Goal: Information Seeking & Learning: Learn about a topic

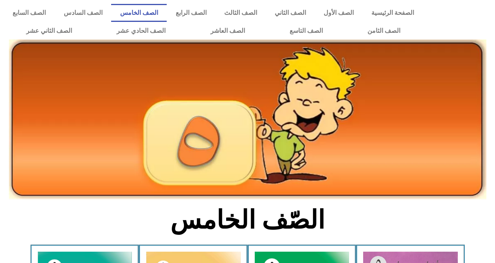
scroll to position [235, 0]
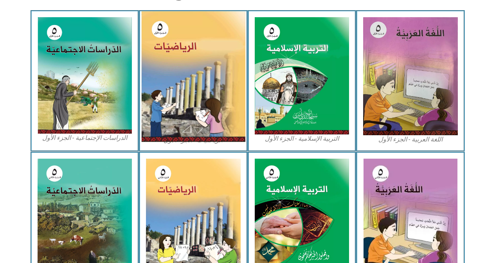
click at [209, 61] on img at bounding box center [193, 76] width 104 height 131
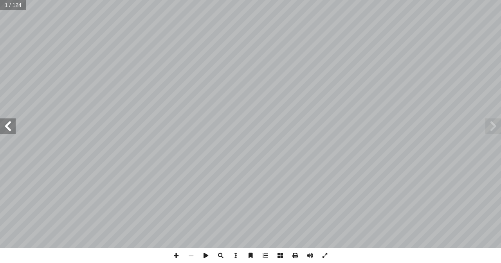
click at [13, 125] on span at bounding box center [8, 127] width 16 height 16
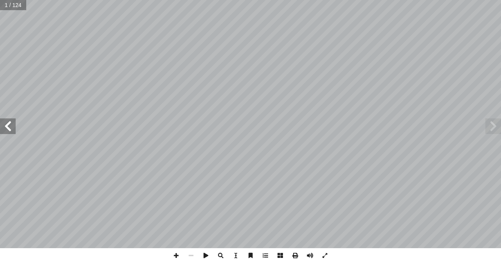
click at [13, 125] on span at bounding box center [8, 127] width 16 height 16
click at [13, 121] on span at bounding box center [8, 127] width 16 height 16
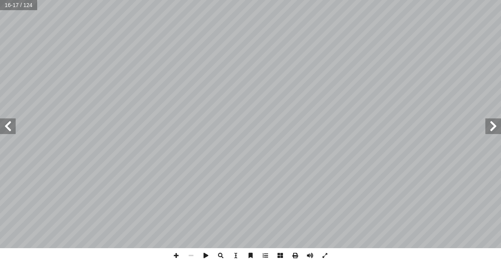
click at [13, 121] on span at bounding box center [8, 127] width 16 height 16
click at [176, 254] on span at bounding box center [176, 255] width 15 height 15
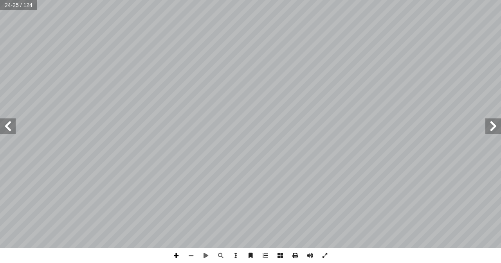
click at [176, 254] on span at bounding box center [176, 255] width 15 height 15
click at [193, 255] on span at bounding box center [191, 255] width 15 height 15
click at [7, 125] on span at bounding box center [8, 127] width 16 height 16
click at [173, 254] on span at bounding box center [176, 255] width 15 height 15
click at [176, 256] on span at bounding box center [176, 255] width 15 height 15
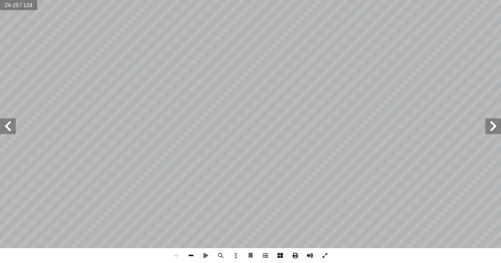
click at [191, 256] on span at bounding box center [191, 255] width 15 height 15
click at [194, 260] on span at bounding box center [191, 255] width 15 height 15
click at [8, 131] on span at bounding box center [8, 127] width 16 height 16
click at [190, 260] on span at bounding box center [191, 255] width 15 height 15
click at [178, 254] on span at bounding box center [176, 255] width 15 height 15
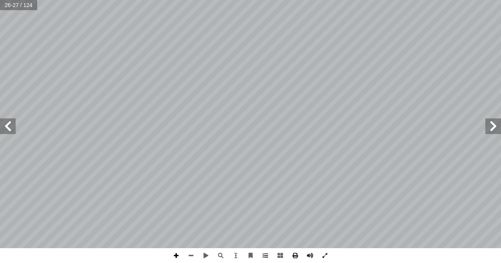
click at [175, 253] on span at bounding box center [176, 255] width 15 height 15
